Goal: Information Seeking & Learning: Learn about a topic

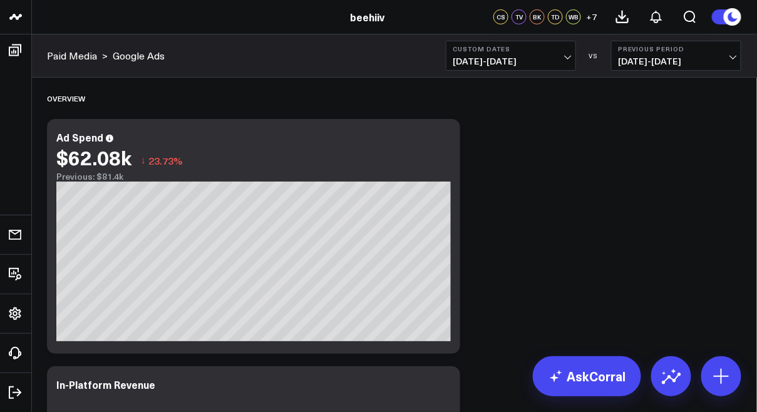
click at [518, 64] on span "[DATE] - [DATE]" at bounding box center [511, 61] width 116 height 10
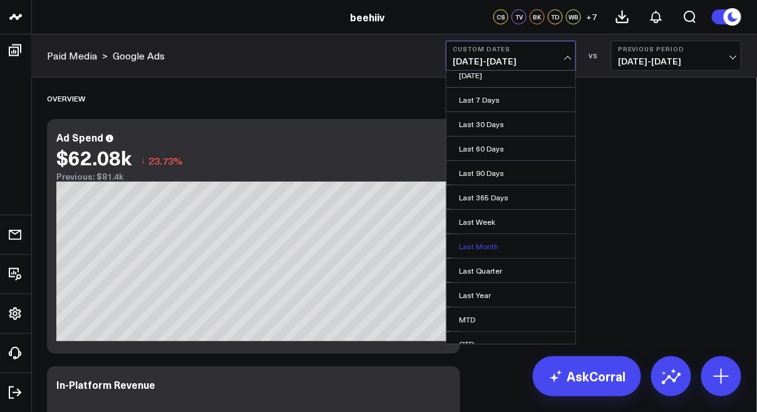
scroll to position [66, 0]
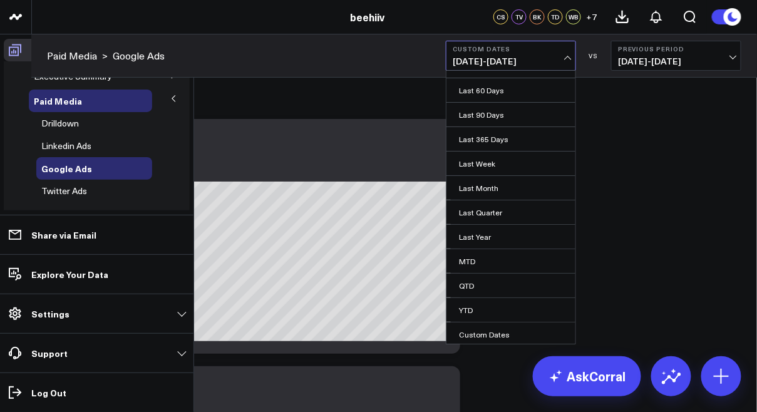
click at [14, 53] on icon at bounding box center [15, 50] width 15 height 15
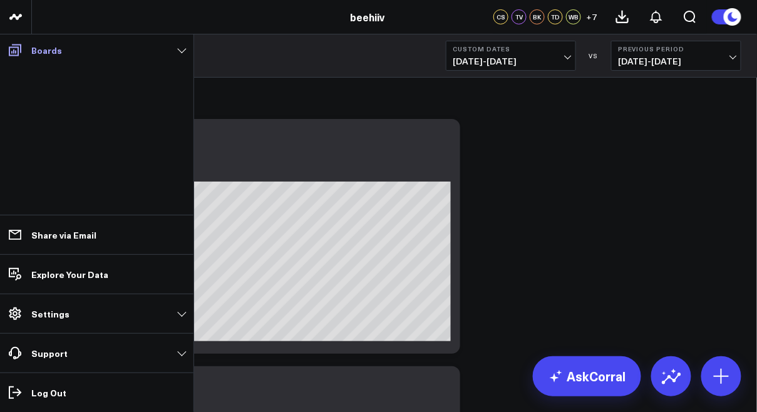
click at [14, 53] on icon at bounding box center [15, 50] width 15 height 15
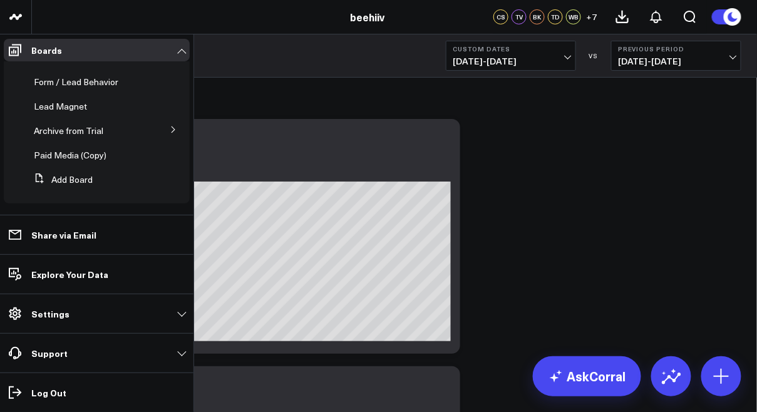
scroll to position [232, 0]
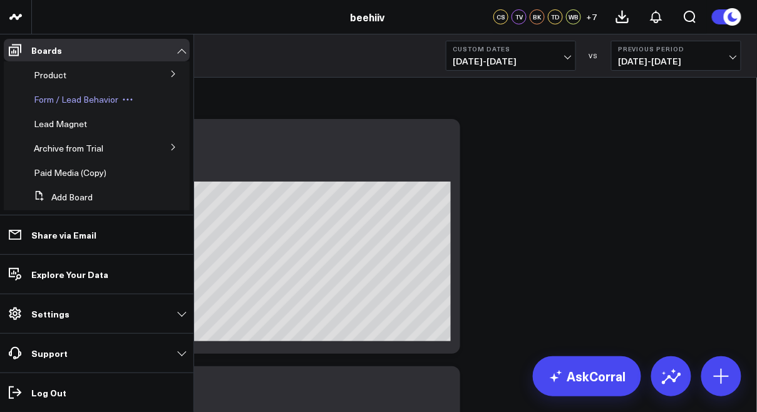
click at [101, 93] on div "Form / Lead Behavior" at bounding box center [90, 99] width 123 height 23
click at [96, 100] on span "Form / Lead Behavior" at bounding box center [76, 99] width 85 height 12
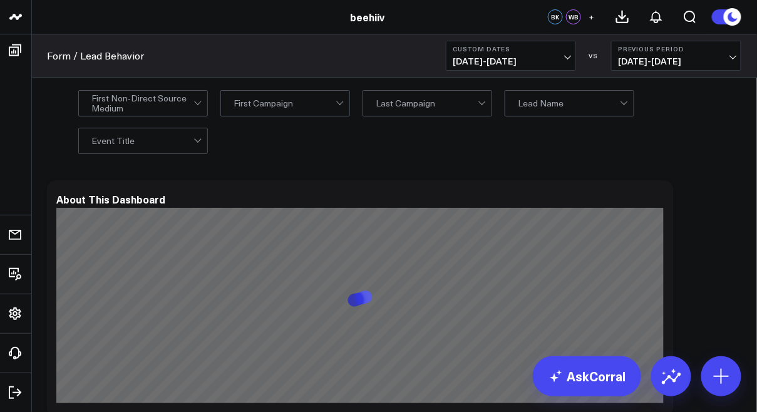
click at [510, 57] on span "[DATE] - [DATE]" at bounding box center [511, 61] width 116 height 10
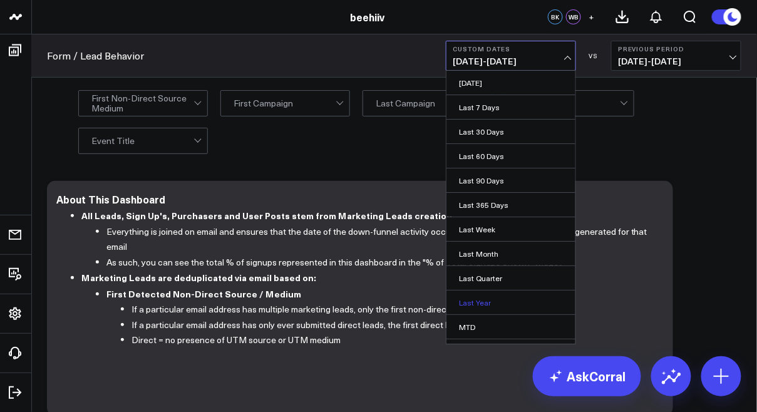
scroll to position [66, 0]
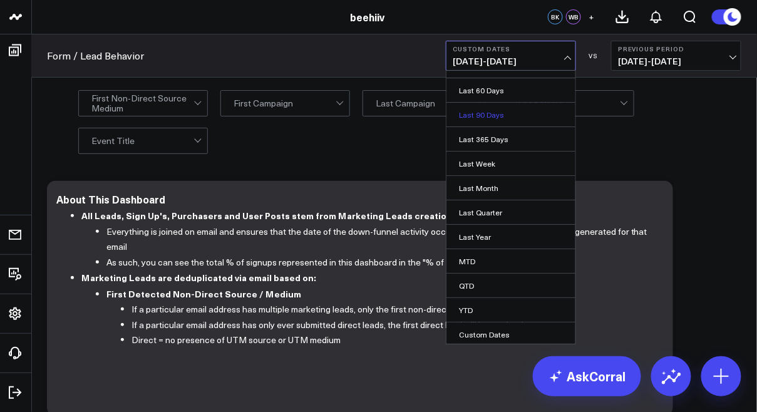
click at [515, 110] on link "Last 90 Days" at bounding box center [510, 115] width 129 height 24
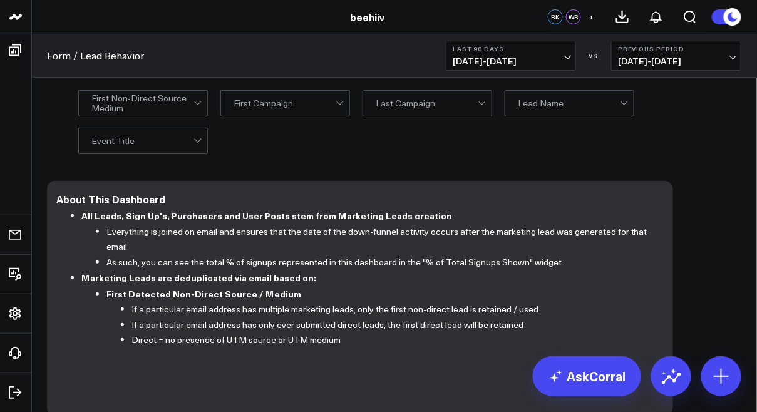
click at [300, 96] on div at bounding box center [285, 103] width 102 height 25
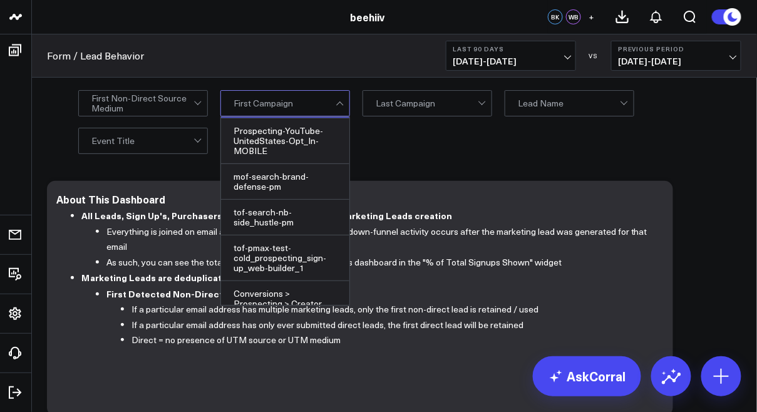
scroll to position [1605, 0]
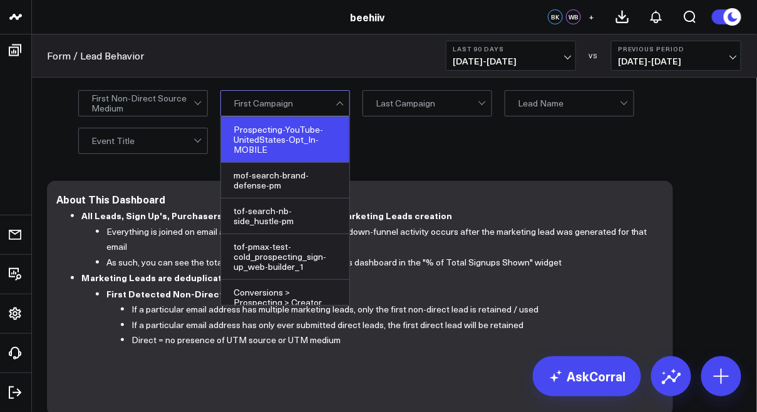
click at [282, 163] on div "Prospecting-YouTube-UnitedStates-Opt_In-MOBILE" at bounding box center [285, 140] width 128 height 46
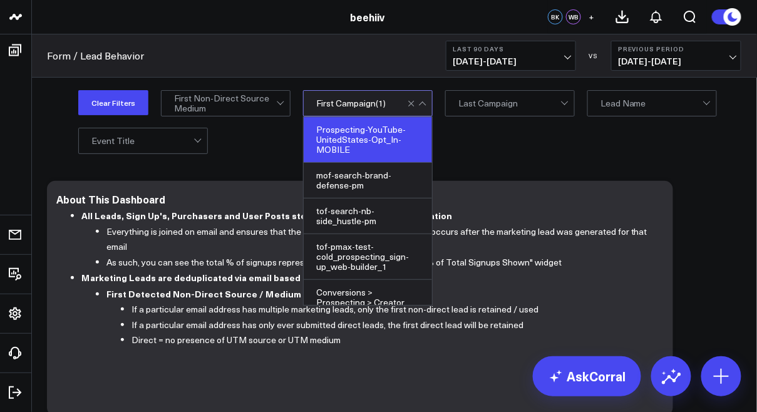
click at [227, 155] on div "Clear Filters First Non-Direct Source Medium option Prospecting-YouTube-UnitedS…" at bounding box center [394, 122] width 726 height 88
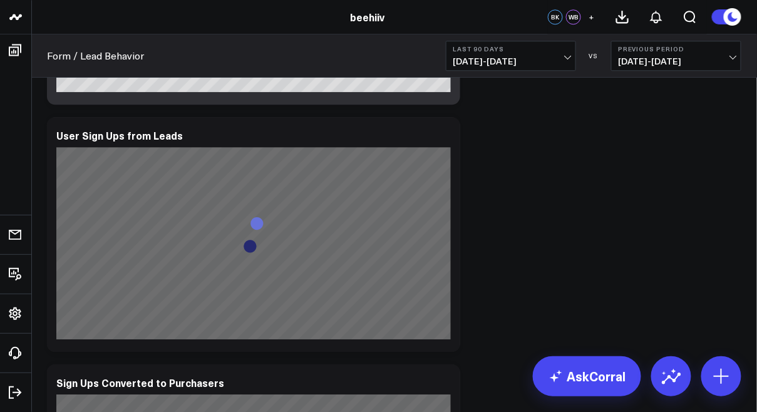
scroll to position [885, 0]
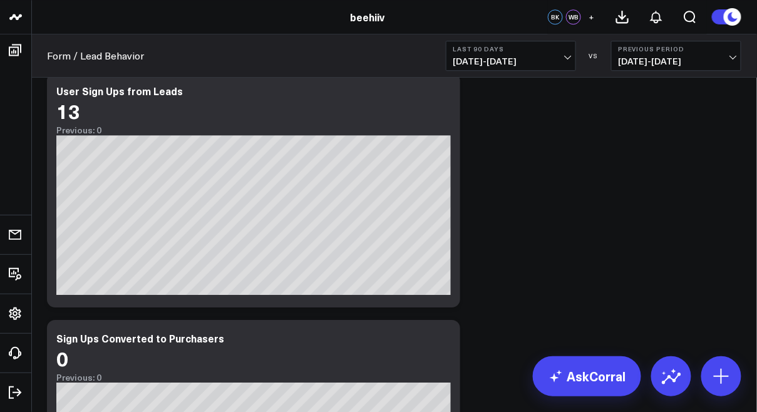
click at [521, 53] on button "Last 90 Days [DATE] - [DATE]" at bounding box center [511, 56] width 130 height 30
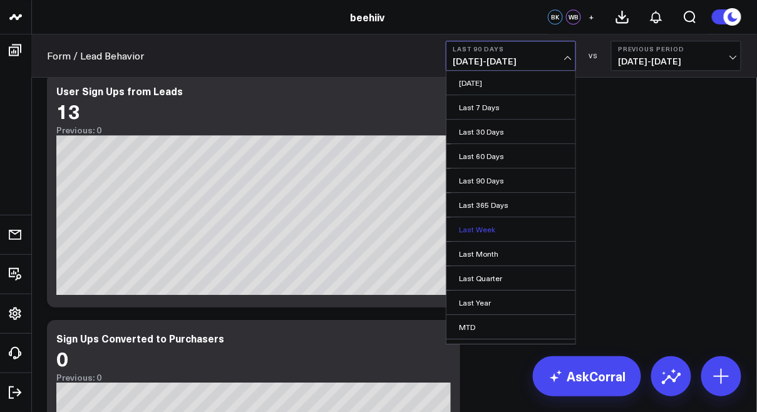
scroll to position [66, 0]
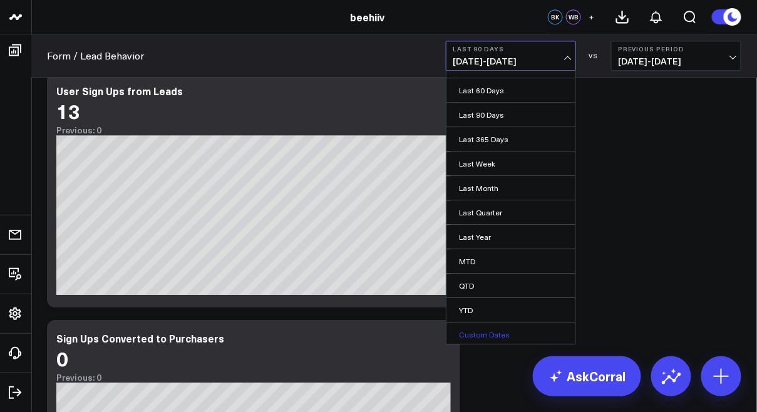
click at [482, 324] on link "Custom Dates" at bounding box center [510, 334] width 129 height 24
select select "7"
select select "2025"
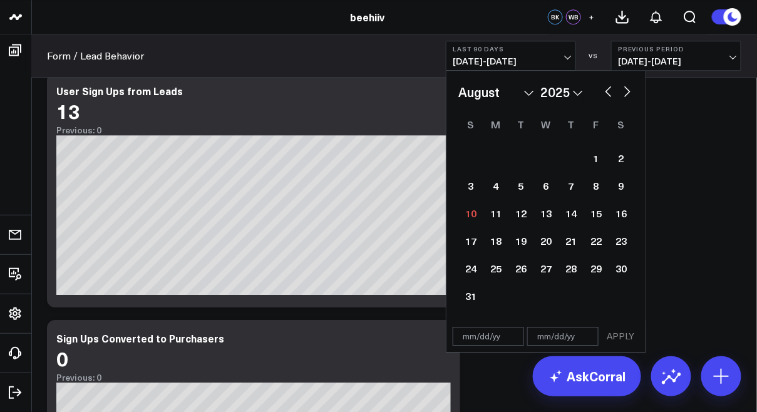
click at [610, 93] on button "button" at bounding box center [608, 90] width 13 height 15
select select "6"
select select "2025"
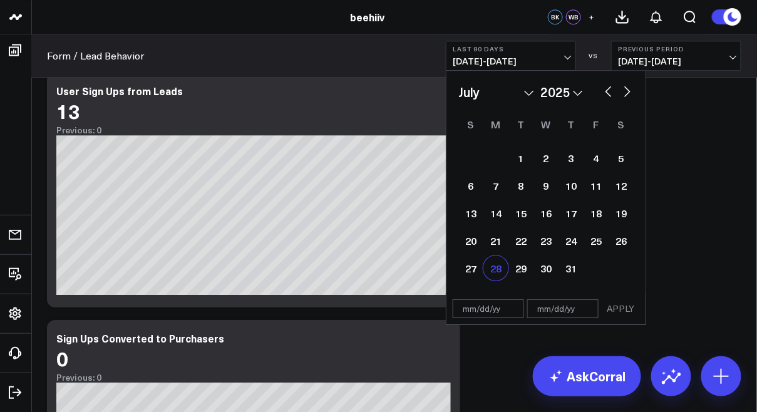
click at [493, 270] on div "28" at bounding box center [495, 267] width 25 height 25
type input "[DATE]"
select select "6"
select select "2025"
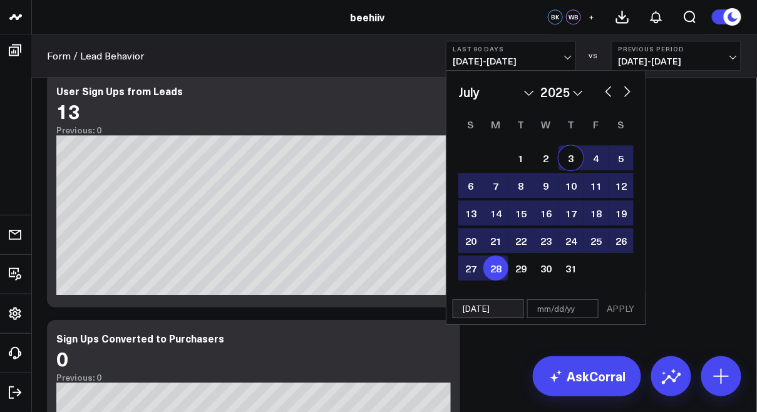
click at [629, 95] on button "button" at bounding box center [627, 90] width 13 height 15
select select "7"
select select "2025"
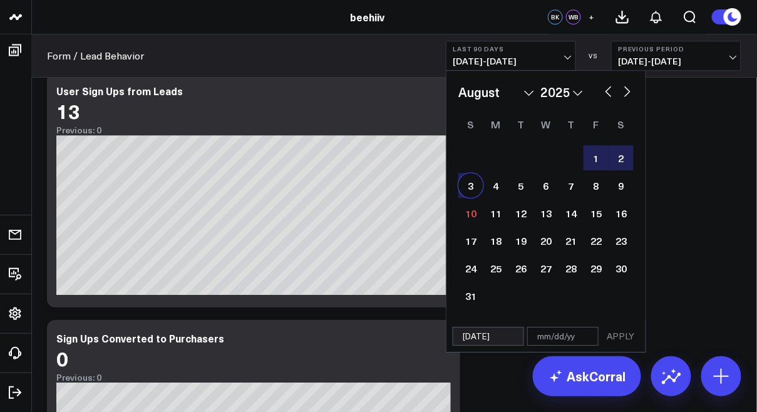
click at [474, 189] on div "3" at bounding box center [470, 185] width 25 height 25
type input "[DATE]"
select select "7"
select select "2025"
click at [617, 337] on button "APPLY" at bounding box center [621, 336] width 38 height 19
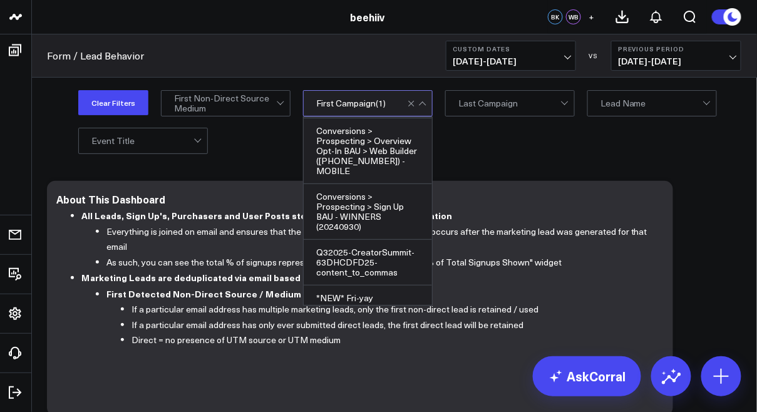
scroll to position [2381, 0]
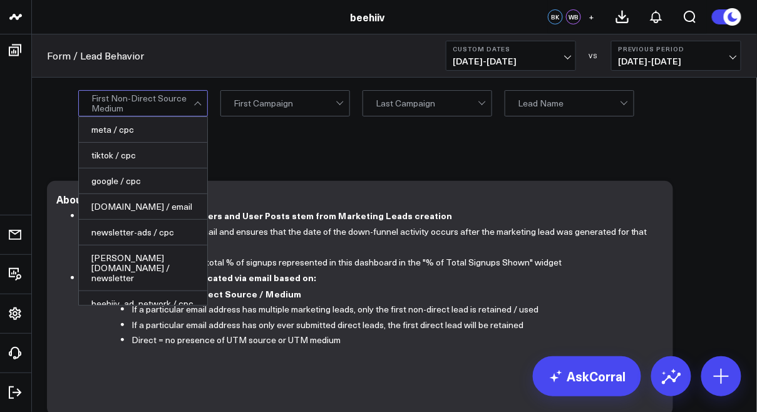
click at [150, 104] on div at bounding box center [142, 103] width 102 height 25
click at [131, 182] on div "google / cpc" at bounding box center [143, 181] width 128 height 26
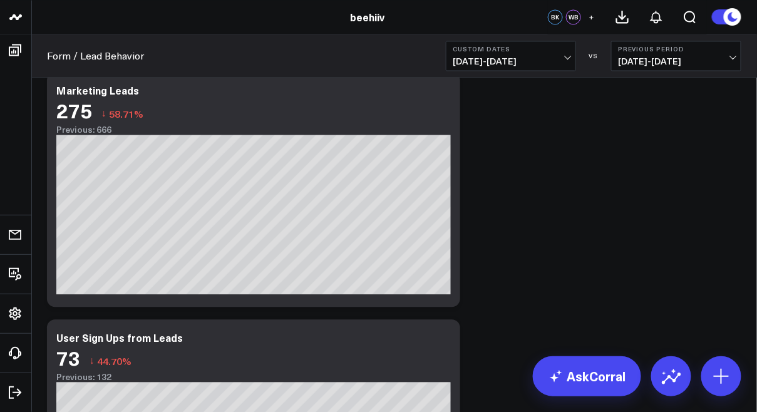
scroll to position [609, 0]
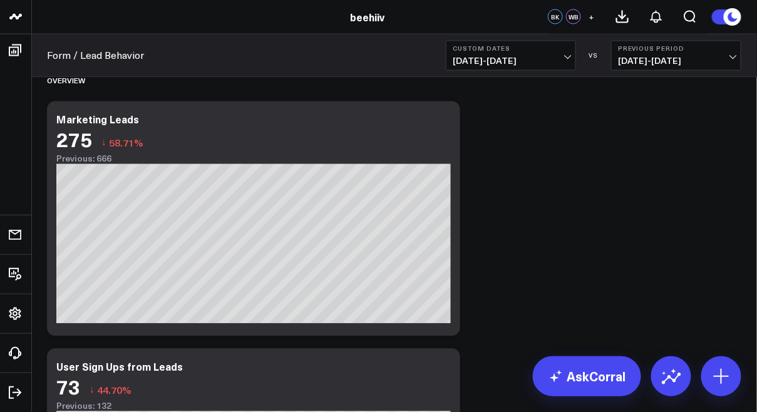
click at [506, 57] on span "[DATE] - [DATE]" at bounding box center [511, 61] width 116 height 10
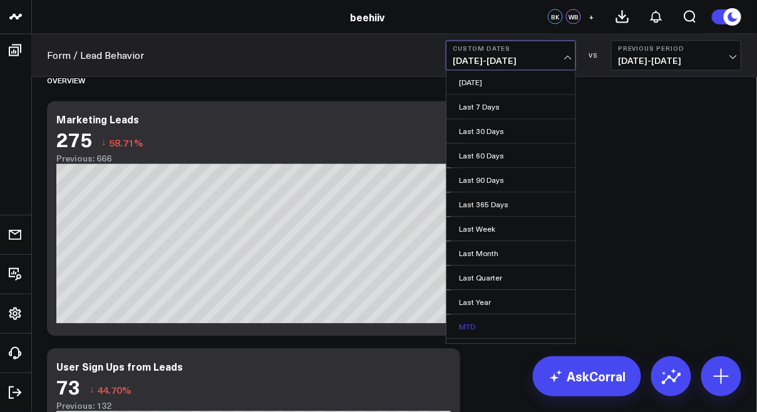
scroll to position [66, 0]
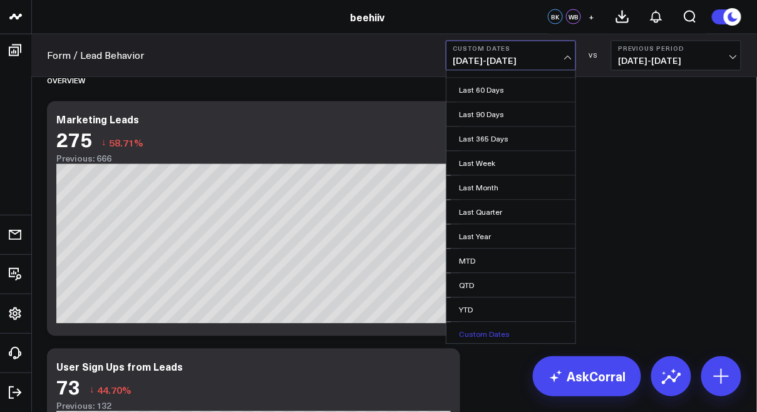
click at [496, 325] on link "Custom Dates" at bounding box center [510, 334] width 129 height 24
select select "7"
select select "2025"
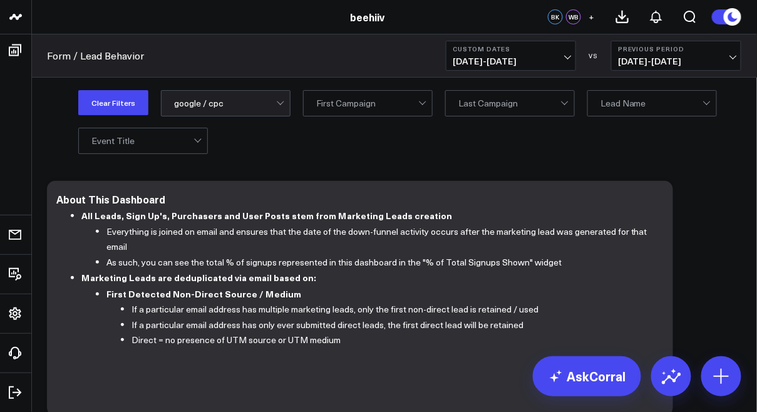
click at [203, 96] on div at bounding box center [225, 103] width 102 height 25
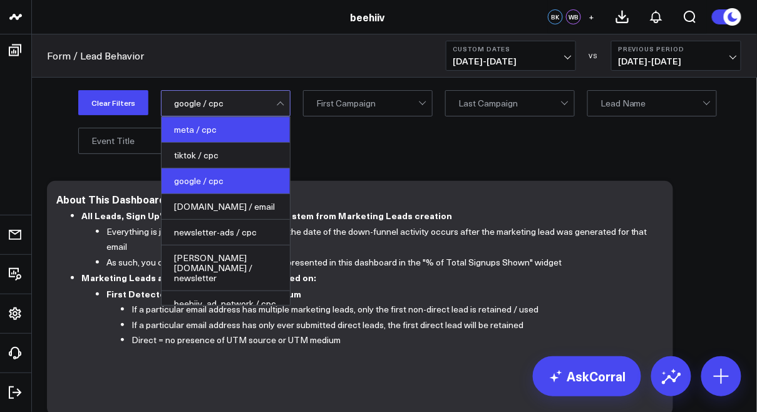
click at [228, 133] on div "meta / cpc" at bounding box center [226, 130] width 128 height 26
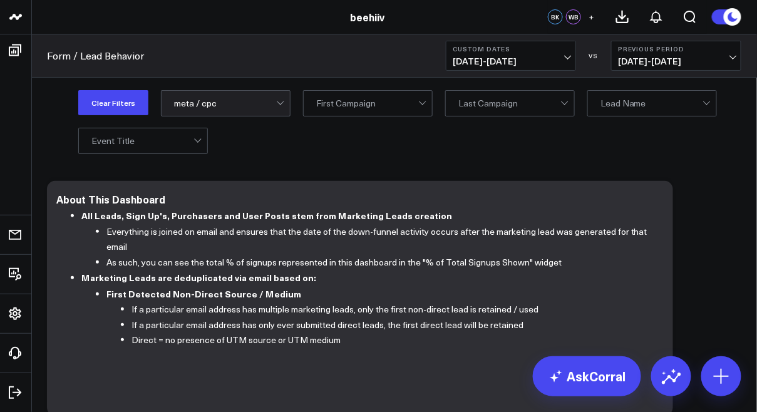
click at [230, 106] on div at bounding box center [225, 103] width 102 height 25
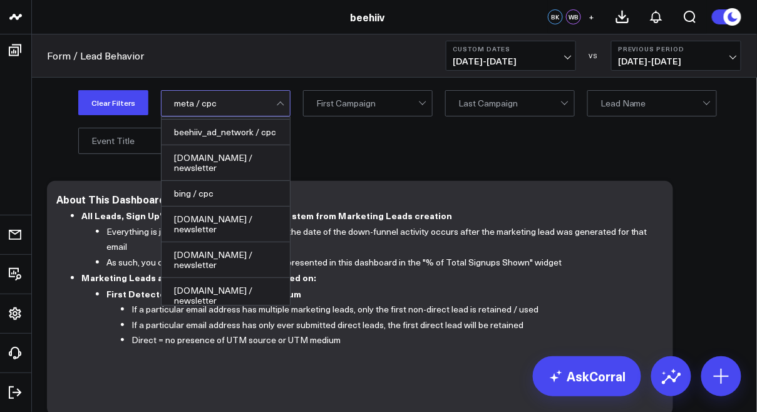
scroll to position [173, 0]
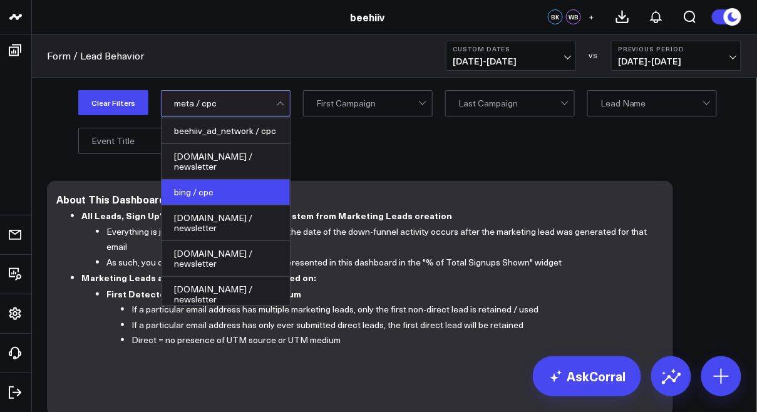
click at [212, 191] on div "bing / cpc" at bounding box center [226, 193] width 128 height 26
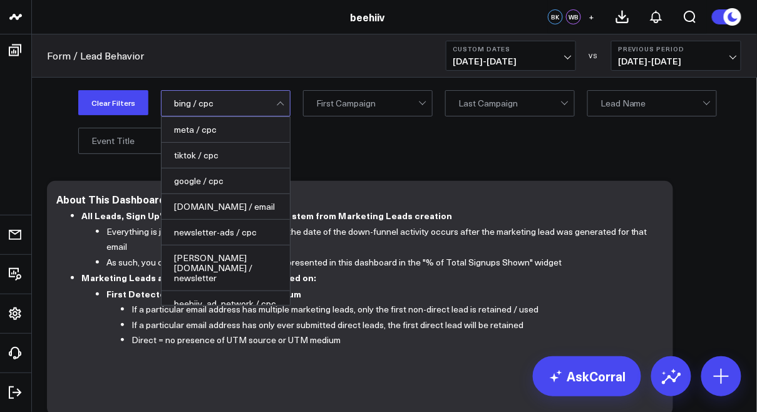
click at [186, 113] on div at bounding box center [225, 103] width 102 height 25
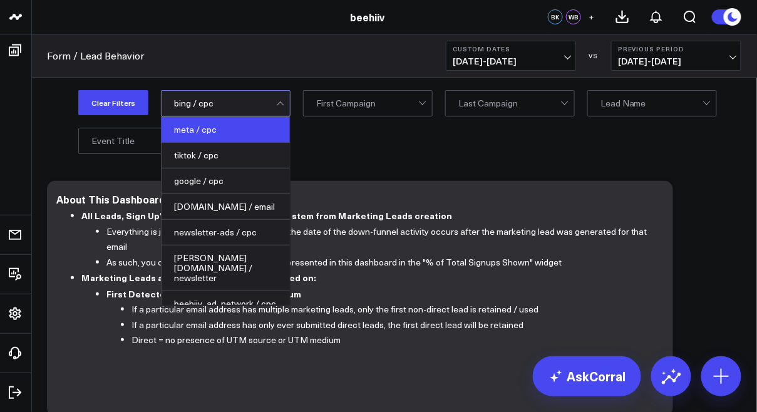
click at [212, 125] on div "meta / cpc" at bounding box center [226, 130] width 128 height 26
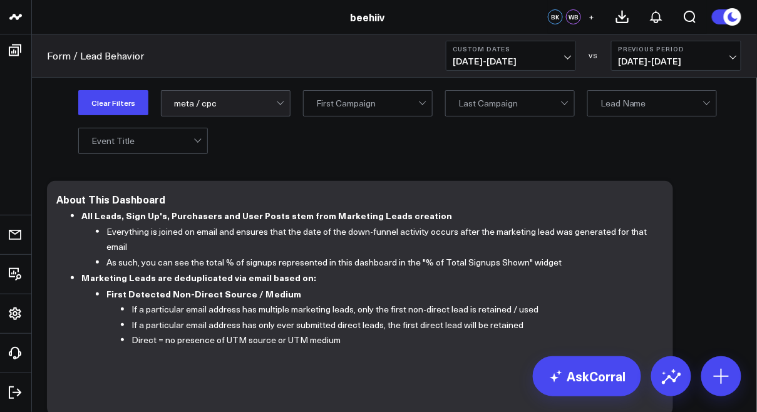
click at [215, 105] on div at bounding box center [225, 103] width 102 height 25
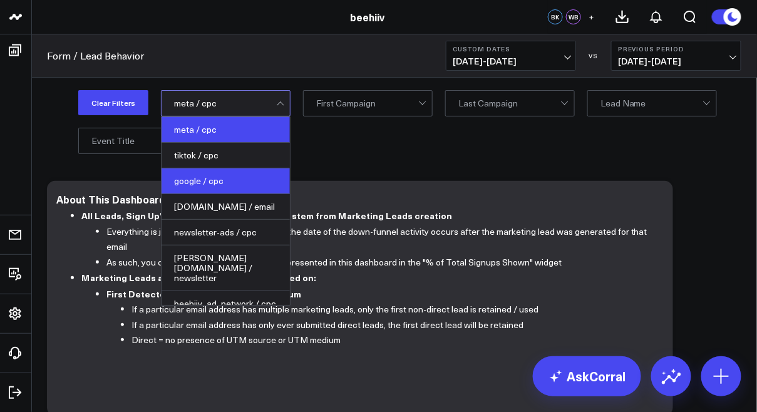
click at [218, 176] on div "google / cpc" at bounding box center [226, 181] width 128 height 26
